Goal: Task Accomplishment & Management: Manage account settings

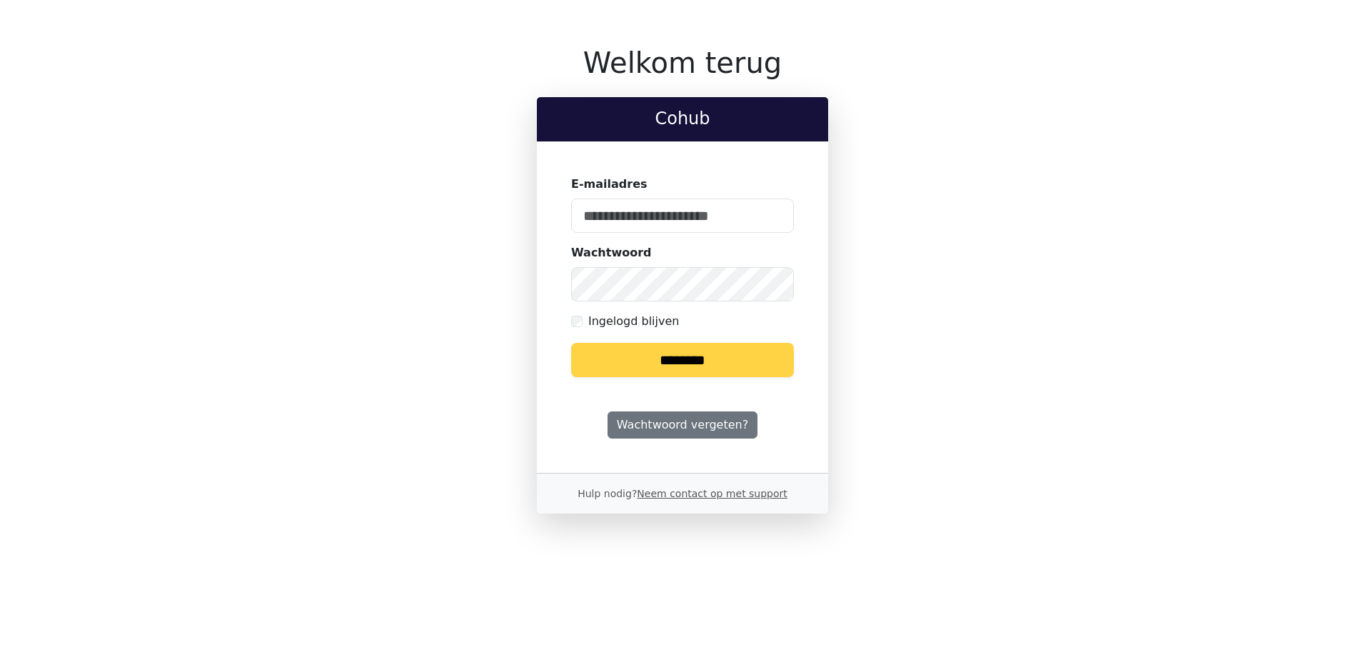
type input "**********"
click at [697, 356] on input "********" at bounding box center [682, 360] width 223 height 34
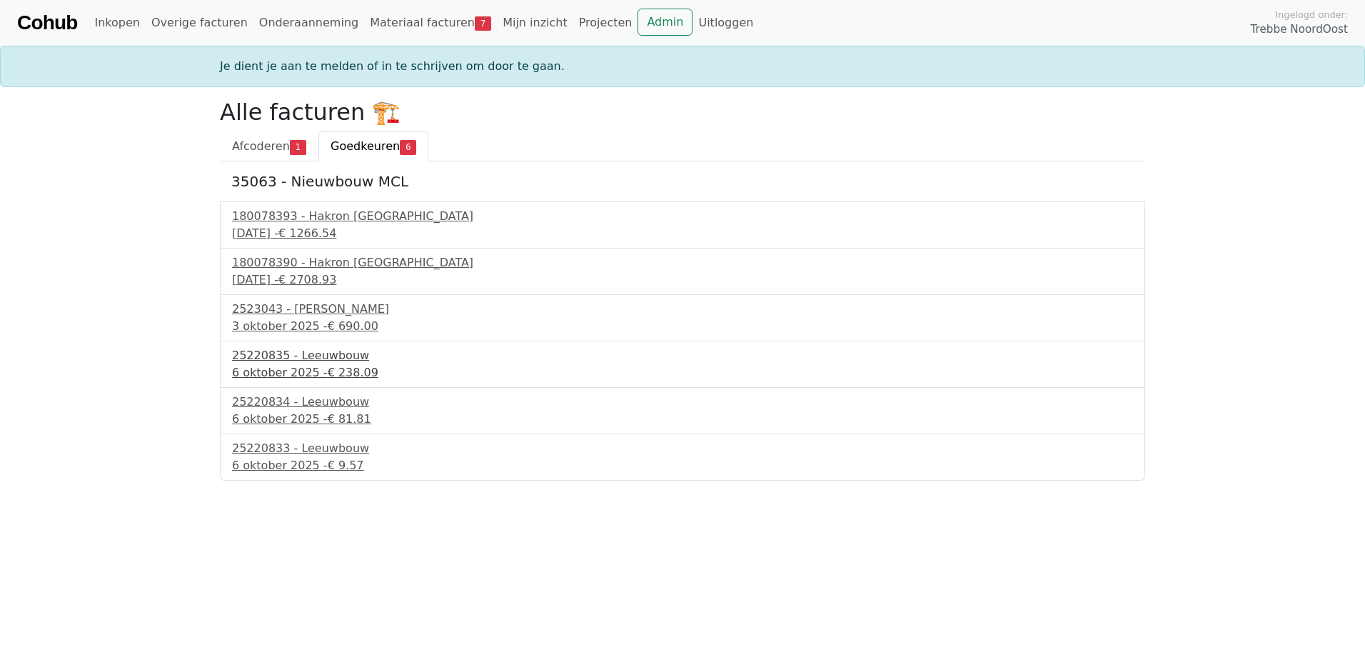
click at [327, 357] on div "25220835 - Leeuwbouw" at bounding box center [682, 355] width 901 height 17
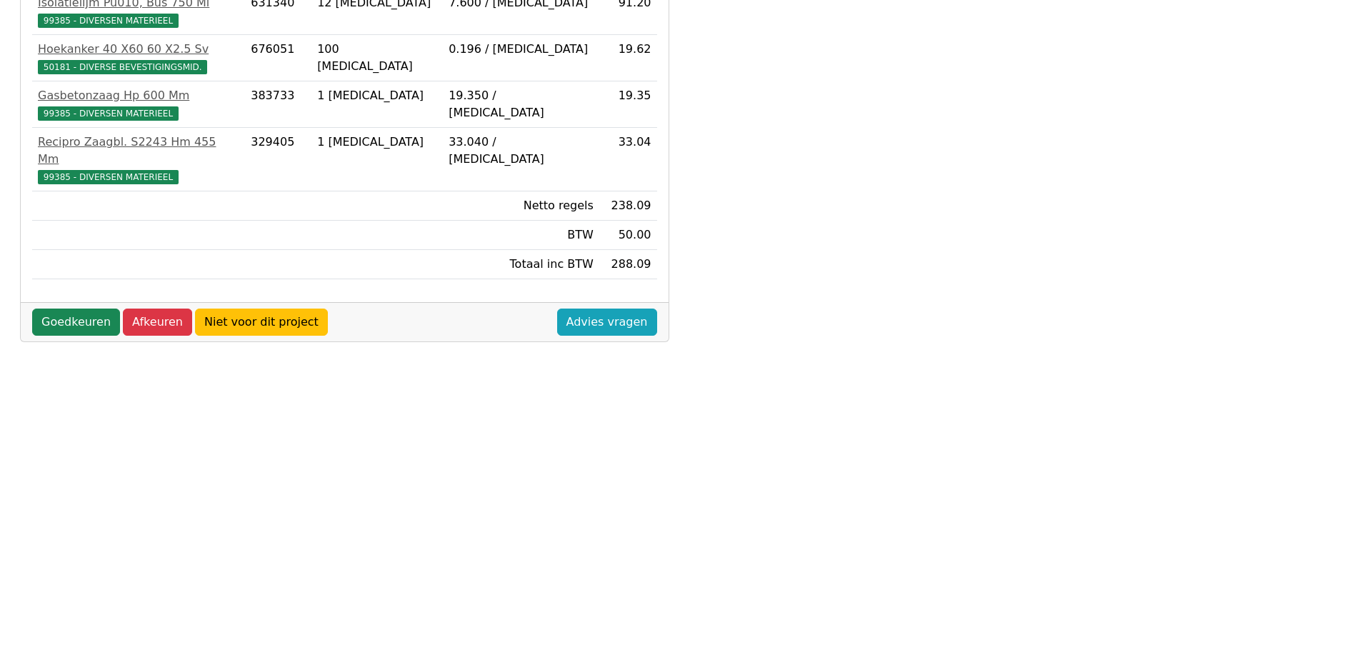
scroll to position [399, 0]
click at [75, 308] on link "Goedkeuren" at bounding box center [76, 321] width 88 height 27
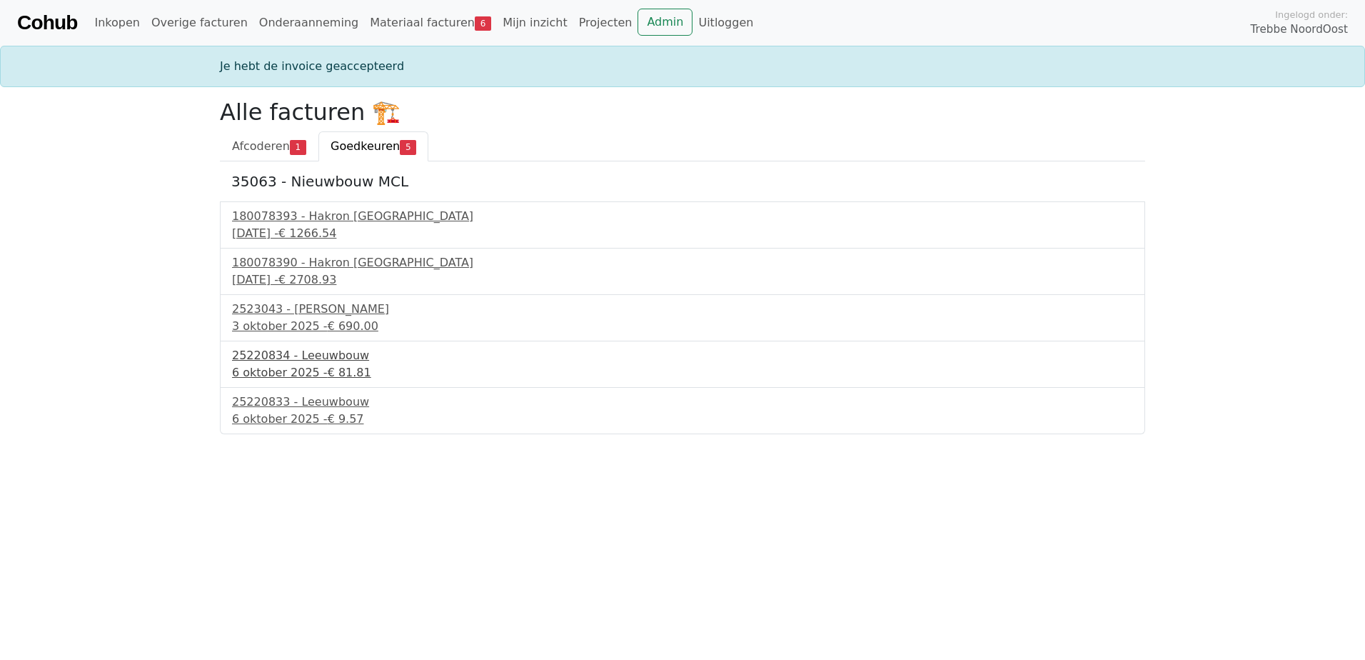
click at [329, 354] on div "25220834 - Leeuwbouw" at bounding box center [682, 355] width 901 height 17
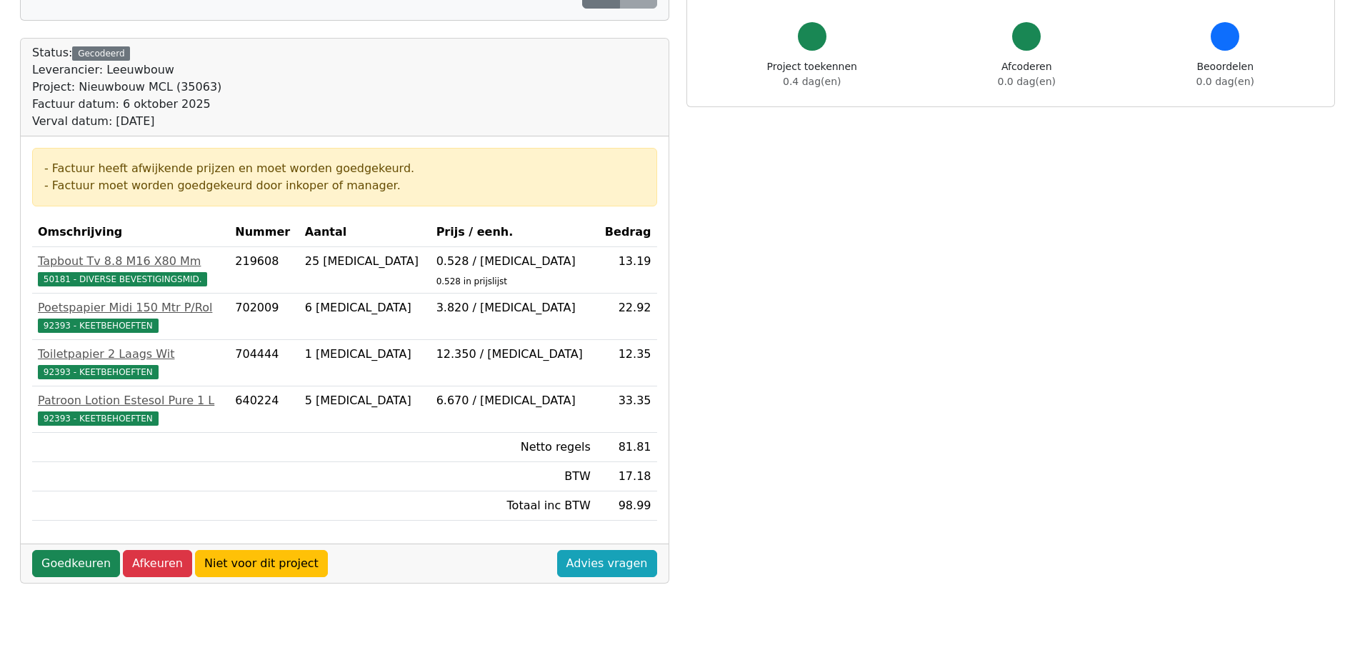
scroll to position [357, 0]
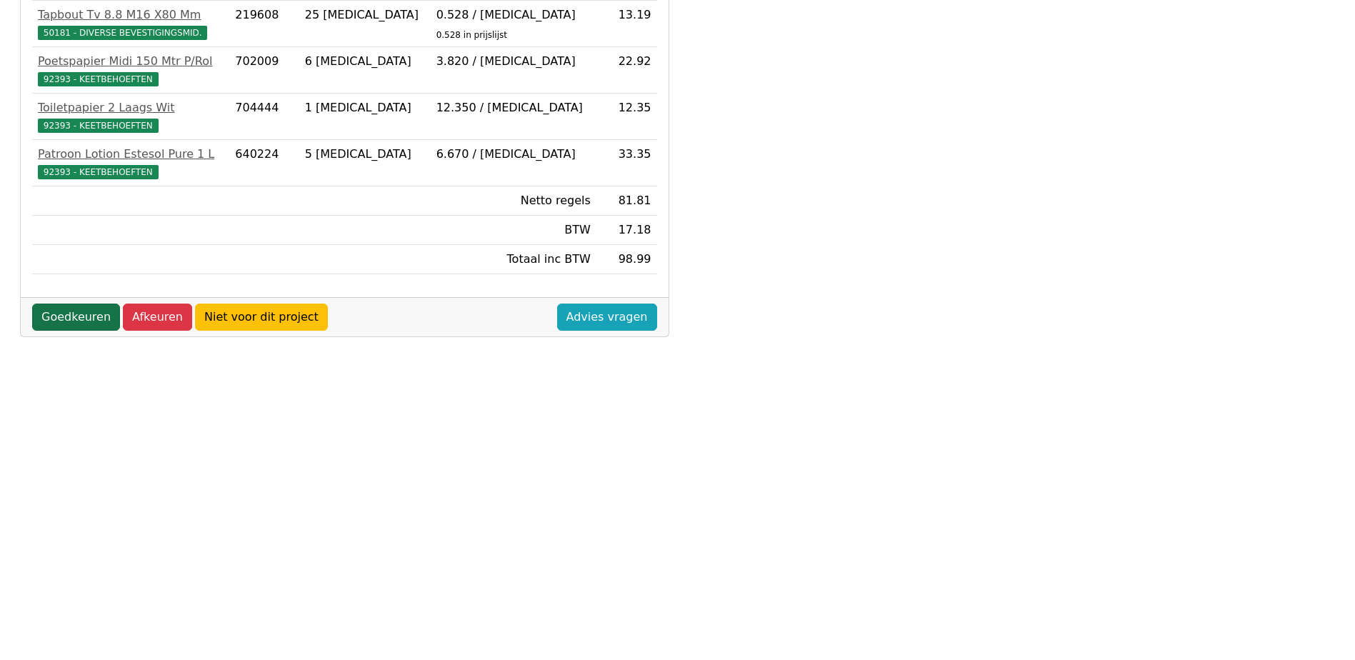
click at [74, 313] on link "Goedkeuren" at bounding box center [76, 317] width 88 height 27
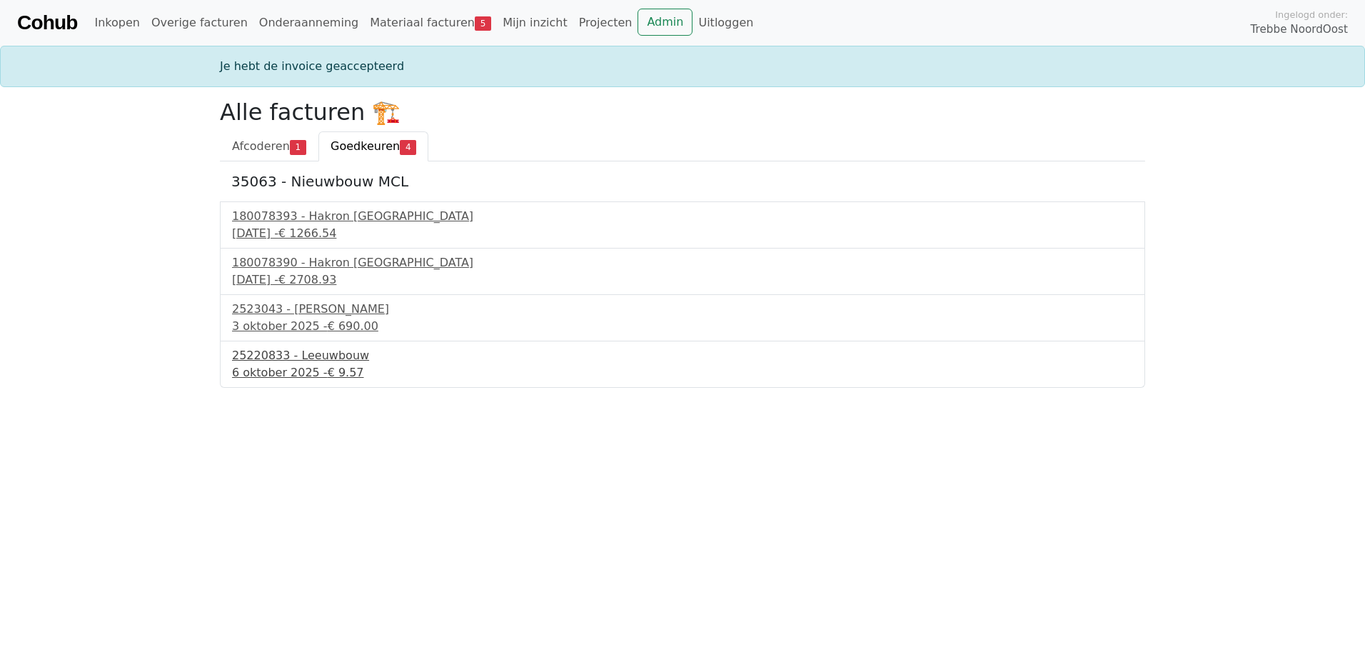
click at [319, 351] on div "25220833 - Leeuwbouw" at bounding box center [682, 355] width 901 height 17
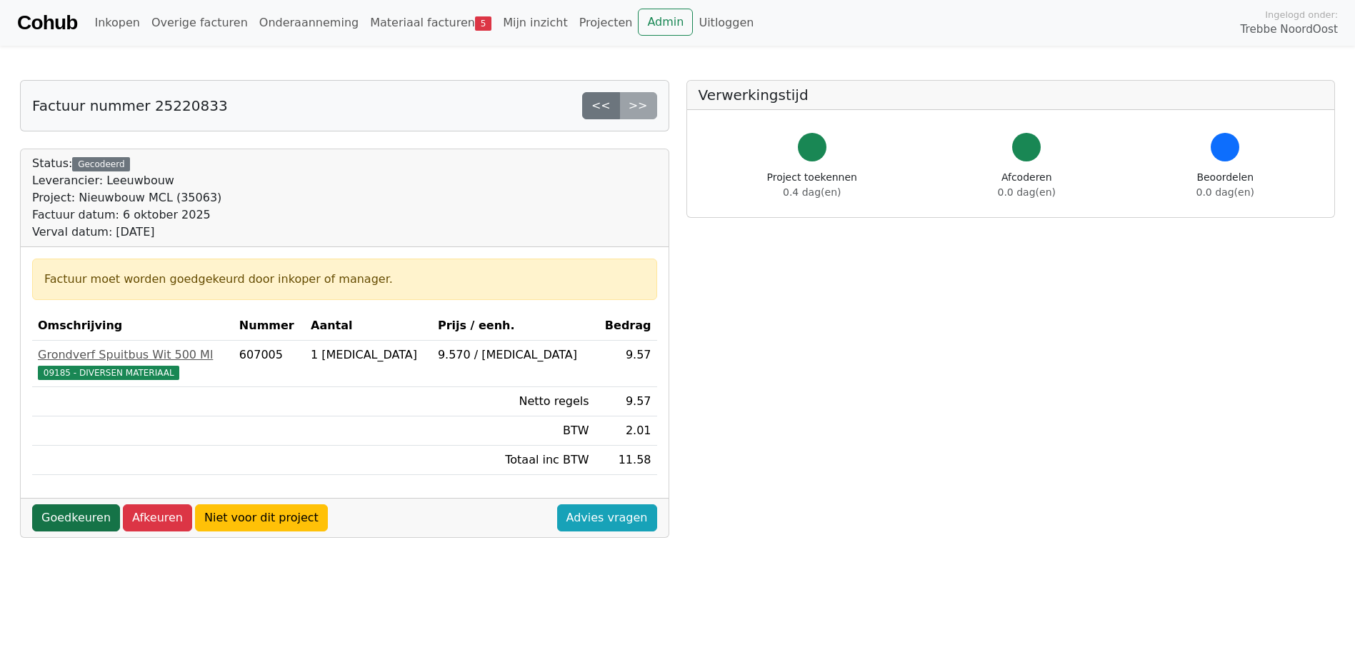
click at [84, 516] on link "Goedkeuren" at bounding box center [76, 517] width 88 height 27
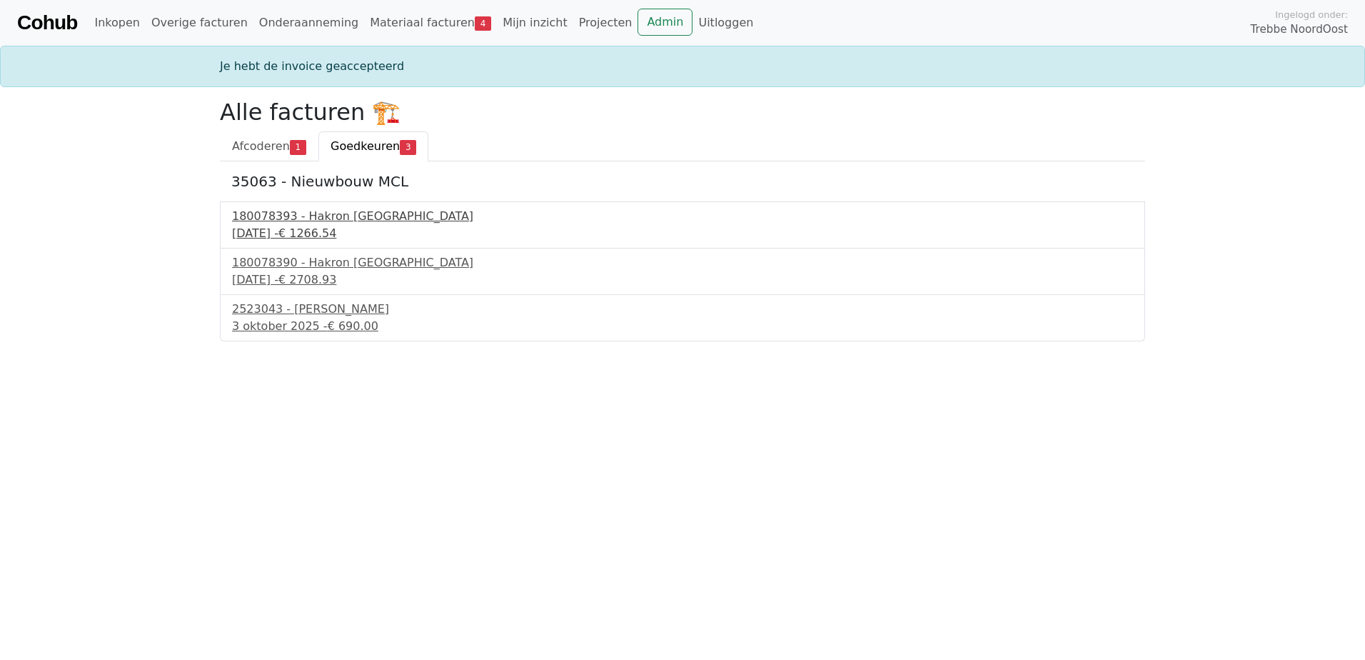
click at [368, 222] on div "180078393 - Hakron Nederland" at bounding box center [682, 216] width 901 height 17
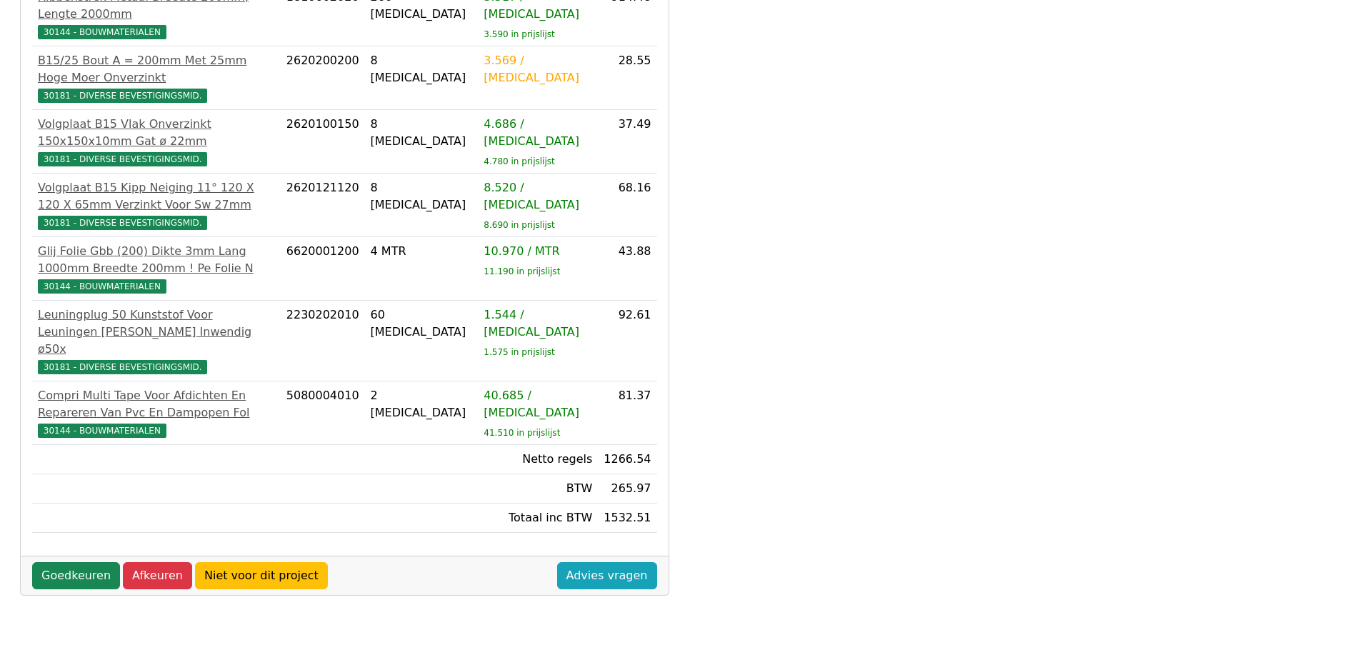
scroll to position [399, 0]
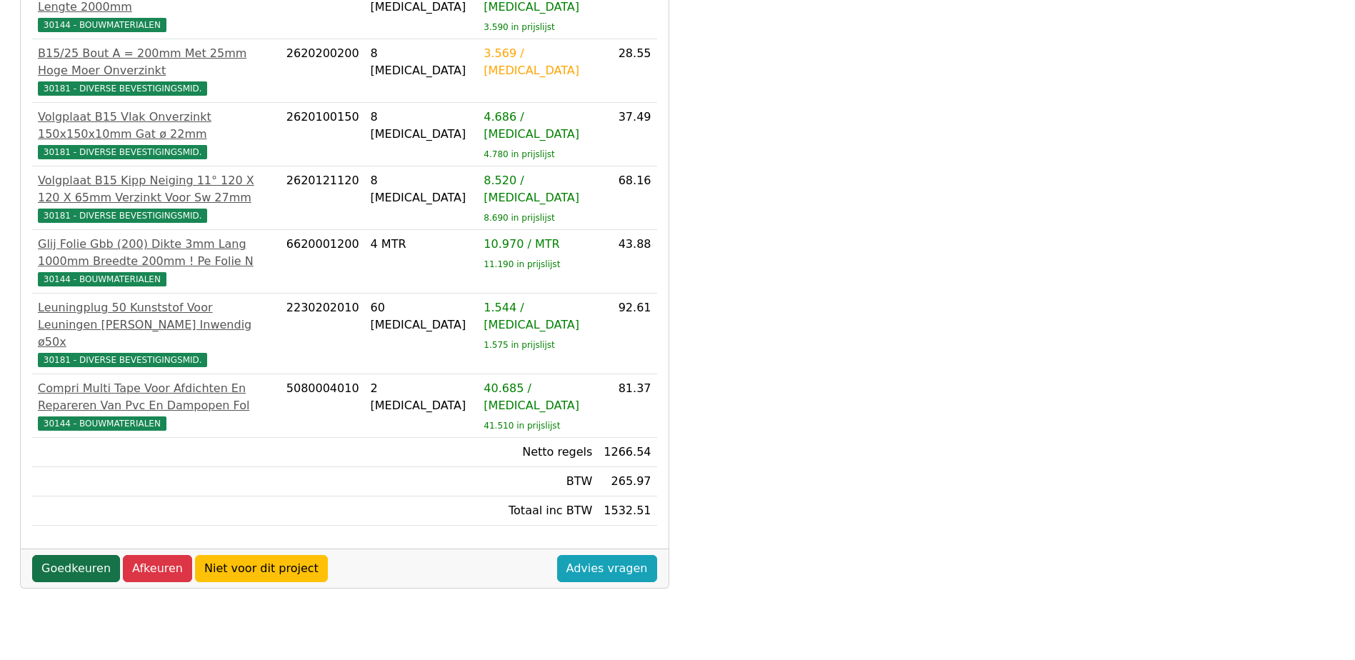
click at [85, 555] on link "Goedkeuren" at bounding box center [76, 568] width 88 height 27
